Goal: Information Seeking & Learning: Check status

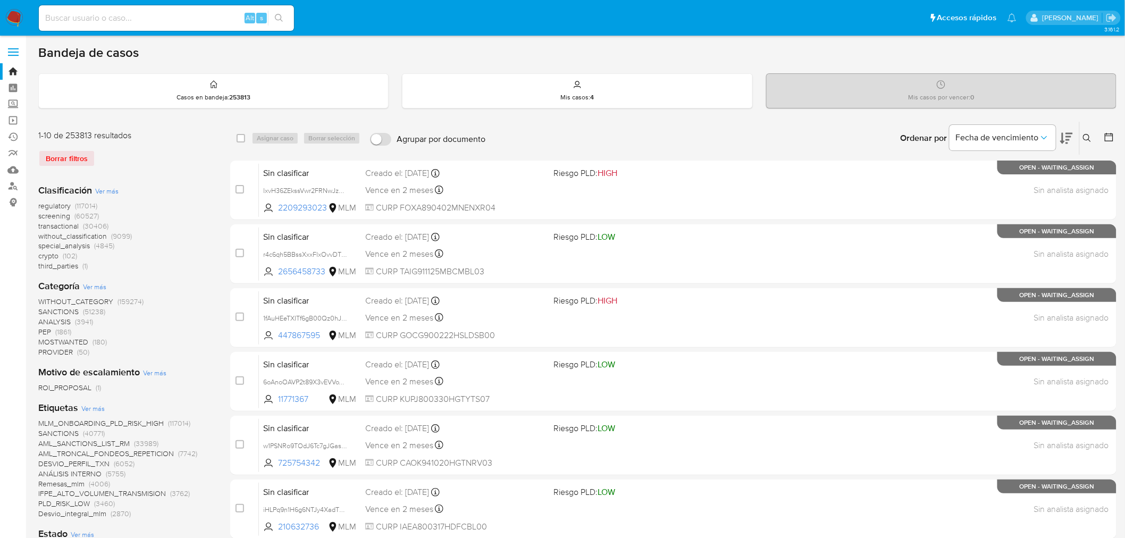
click at [169, 18] on input at bounding box center [166, 18] width 255 height 14
paste input "238290394"
type input "238290394"
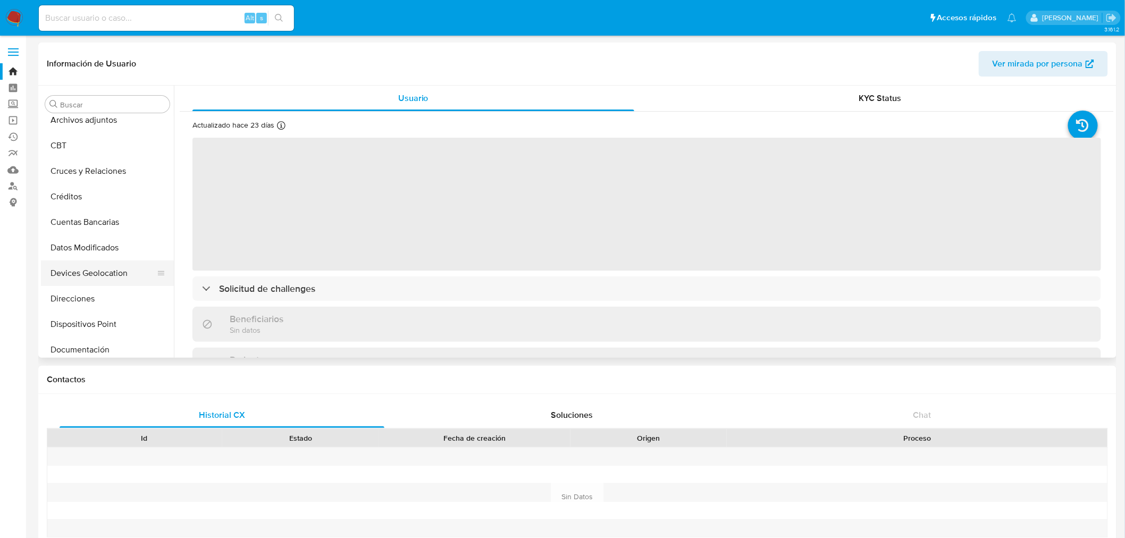
select select "10"
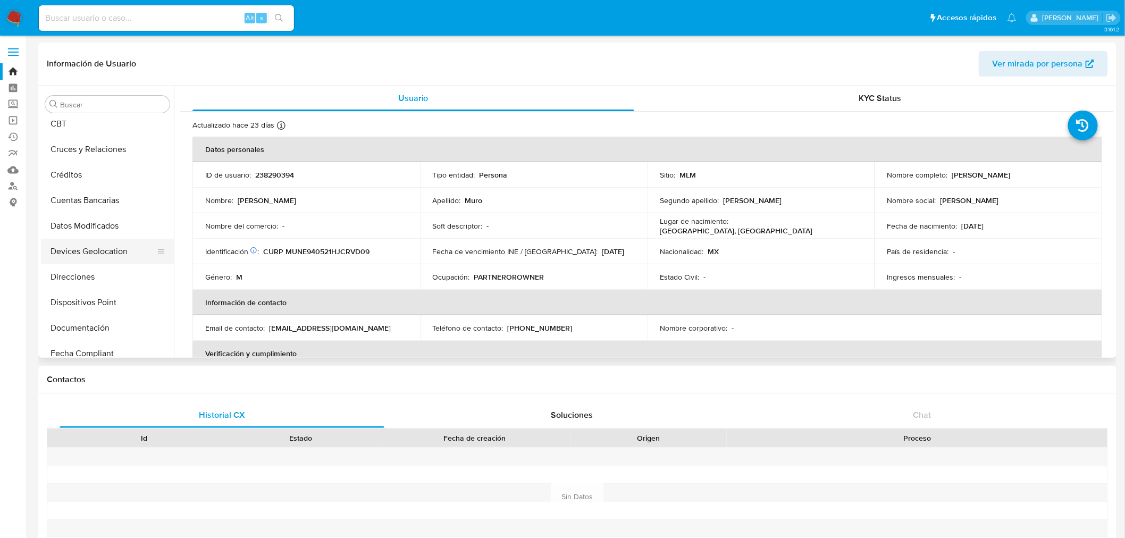
scroll to position [236, 0]
click at [93, 257] on button "General" at bounding box center [103, 251] width 124 height 26
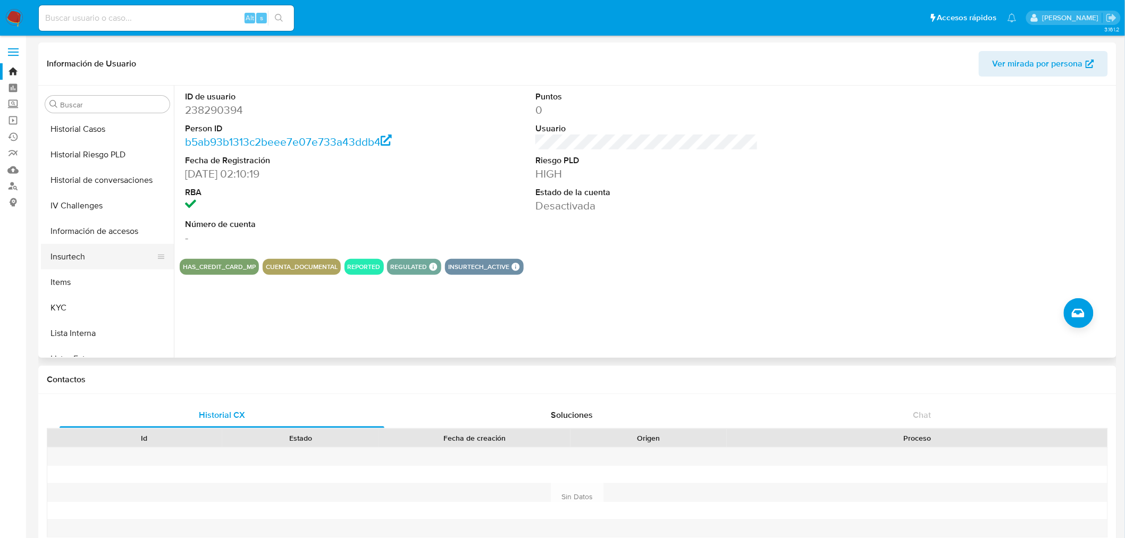
scroll to position [413, 0]
click at [96, 156] on button "Historial de conversaciones" at bounding box center [103, 151] width 124 height 26
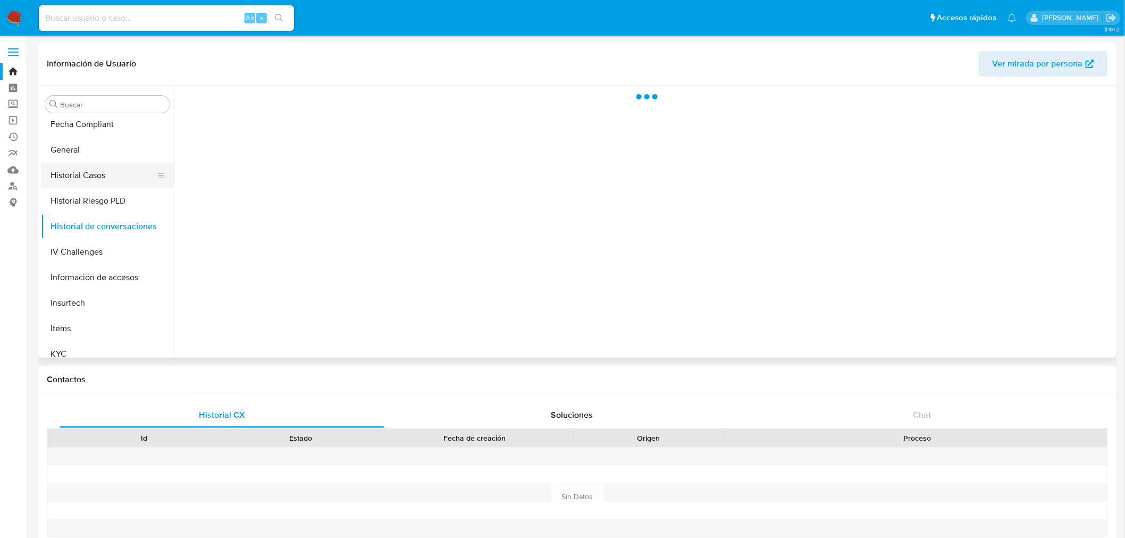
scroll to position [295, 0]
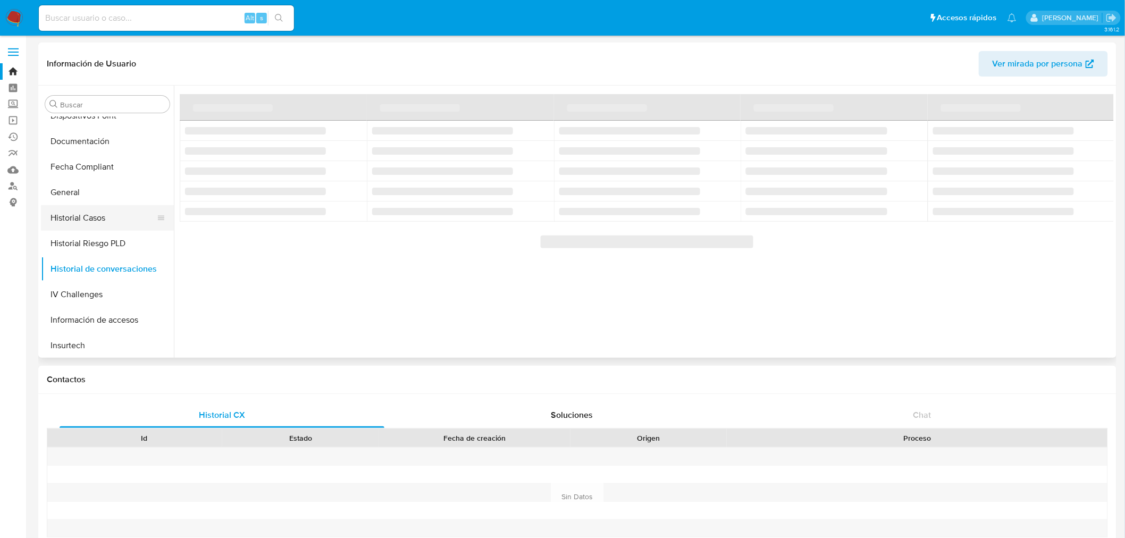
click at [101, 226] on button "Historial Casos" at bounding box center [103, 218] width 124 height 26
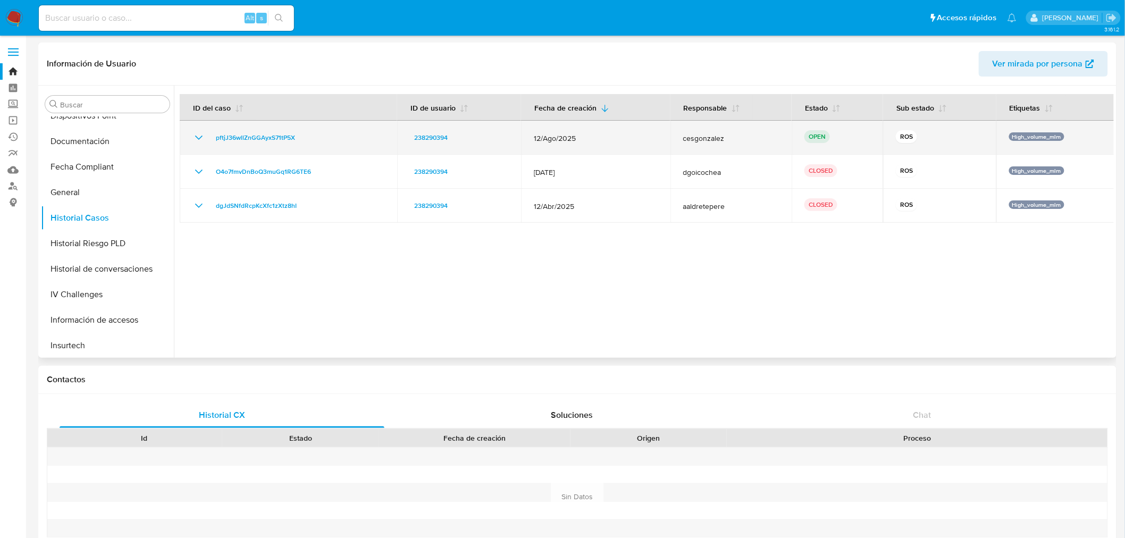
click at [198, 139] on icon "Mostrar/Ocultar" at bounding box center [198, 138] width 7 height 4
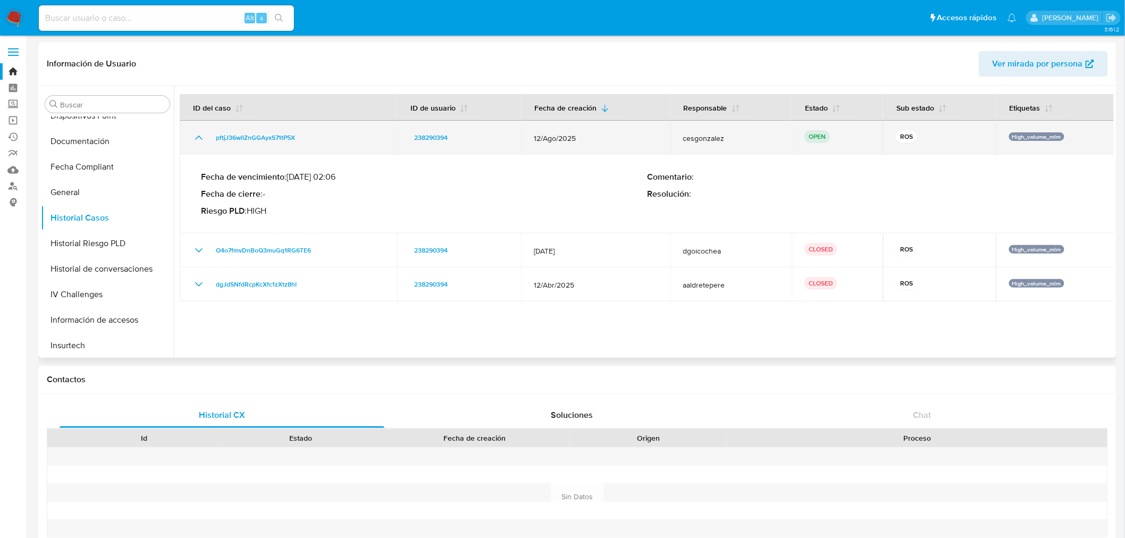
drag, startPoint x: 315, startPoint y: 145, endPoint x: 205, endPoint y: 138, distance: 110.3
click at [205, 138] on td "pftjJ36wllZnGGAyxS71tP5X" at bounding box center [288, 138] width 217 height 34
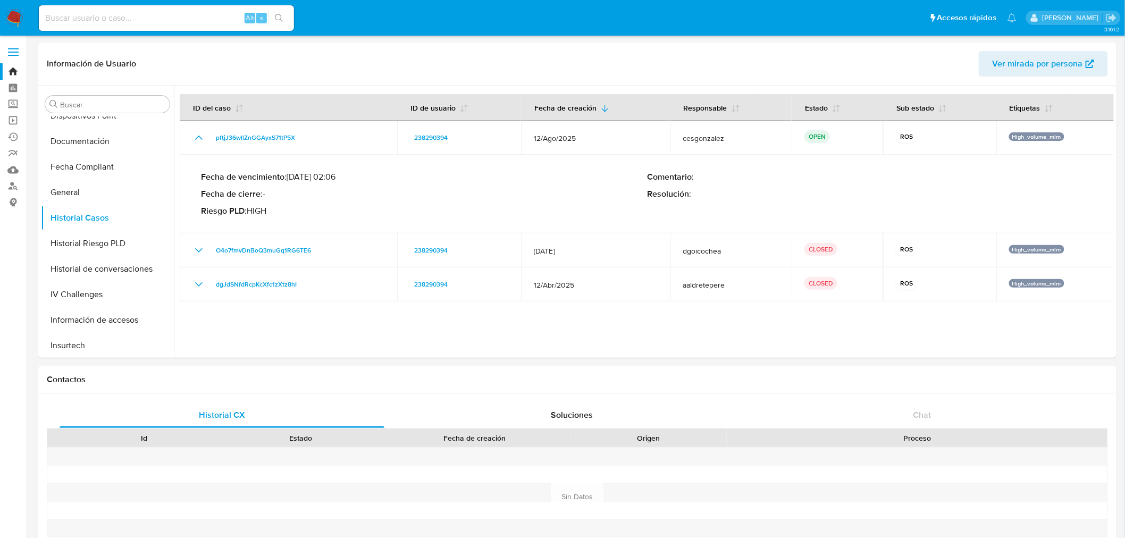
click at [133, 16] on input at bounding box center [166, 18] width 255 height 14
paste input "141628709"
type input "141628709"
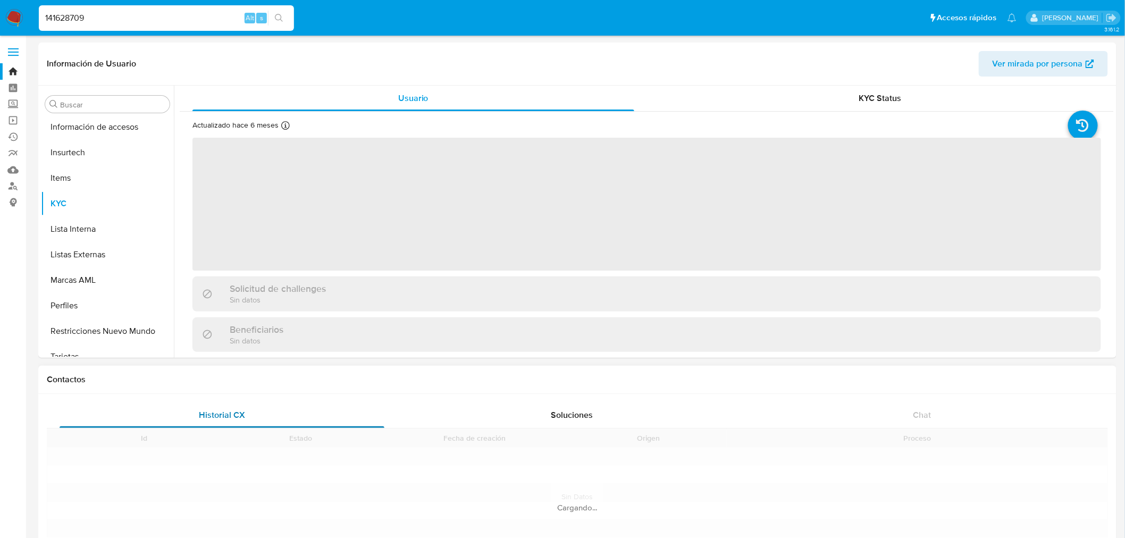
scroll to position [500, 0]
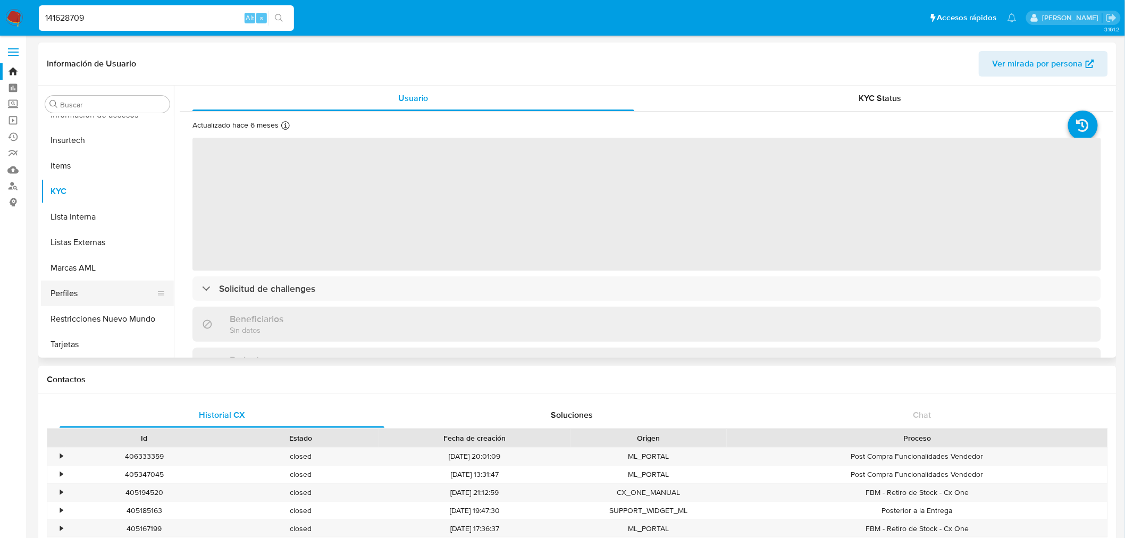
select select "10"
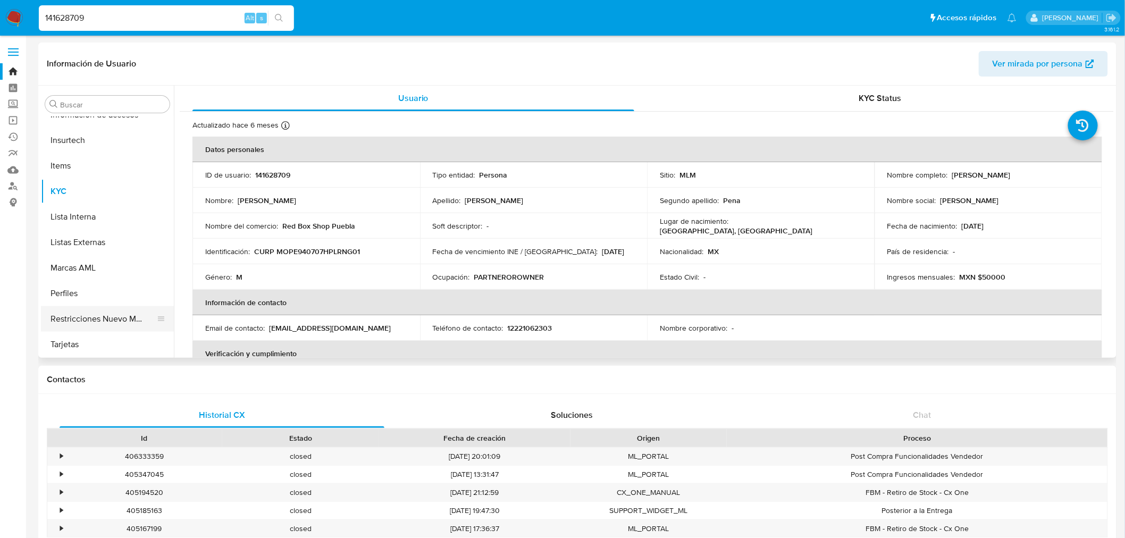
click at [115, 323] on button "Restricciones Nuevo Mundo" at bounding box center [103, 319] width 124 height 26
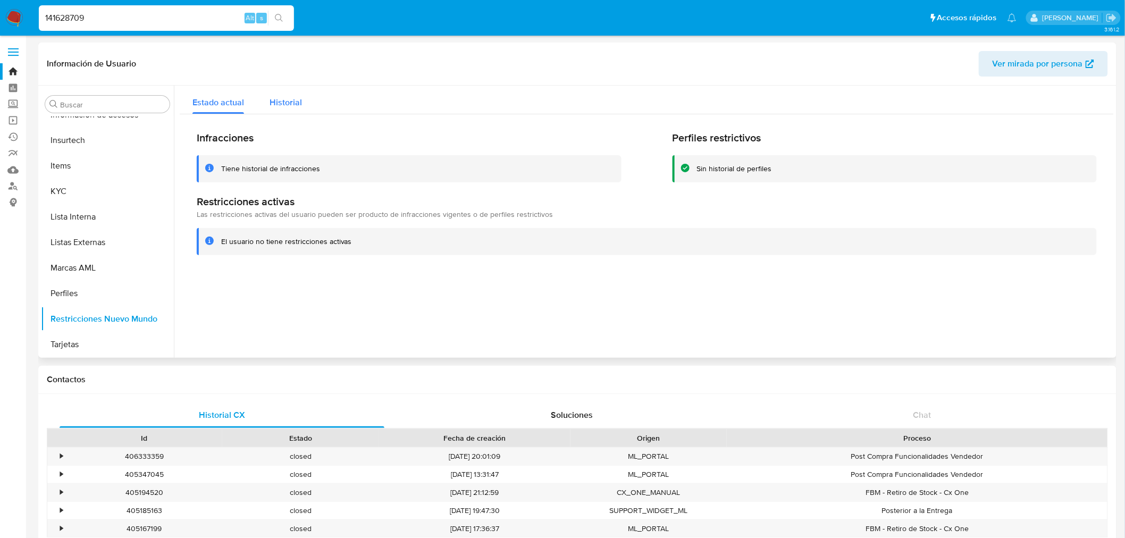
click at [289, 102] on span "Historial" at bounding box center [286, 102] width 32 height 12
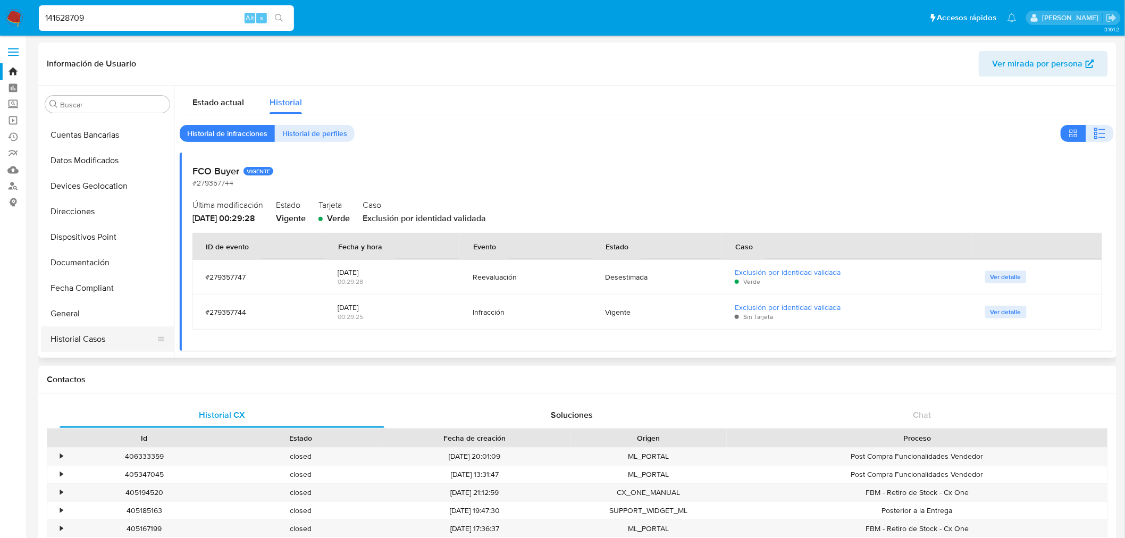
scroll to position [177, 0]
click at [88, 314] on button "General" at bounding box center [103, 310] width 124 height 26
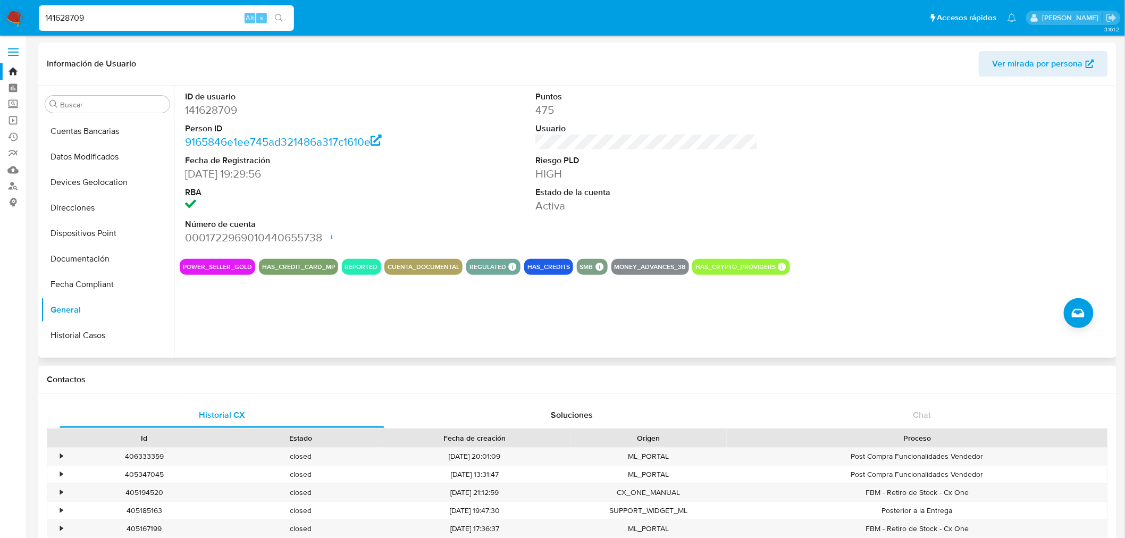
drag, startPoint x: 185, startPoint y: 351, endPoint x: 193, endPoint y: 354, distance: 8.3
click at [185, 351] on div "ID de usuario 141628709 Person ID 9165846e1ee745ad321486a317c1610e Fecha de Reg…" at bounding box center [644, 222] width 940 height 272
